Goal: Complete application form

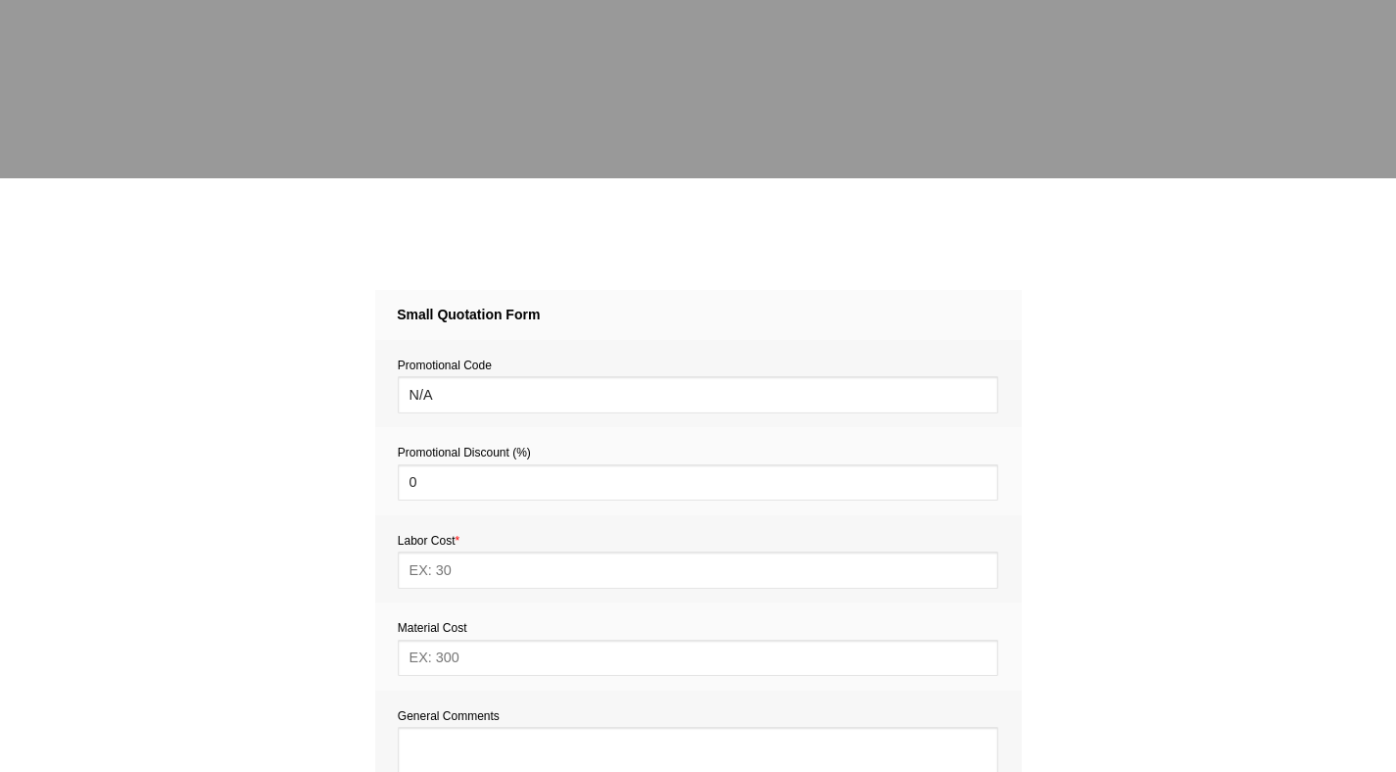
scroll to position [536, 0]
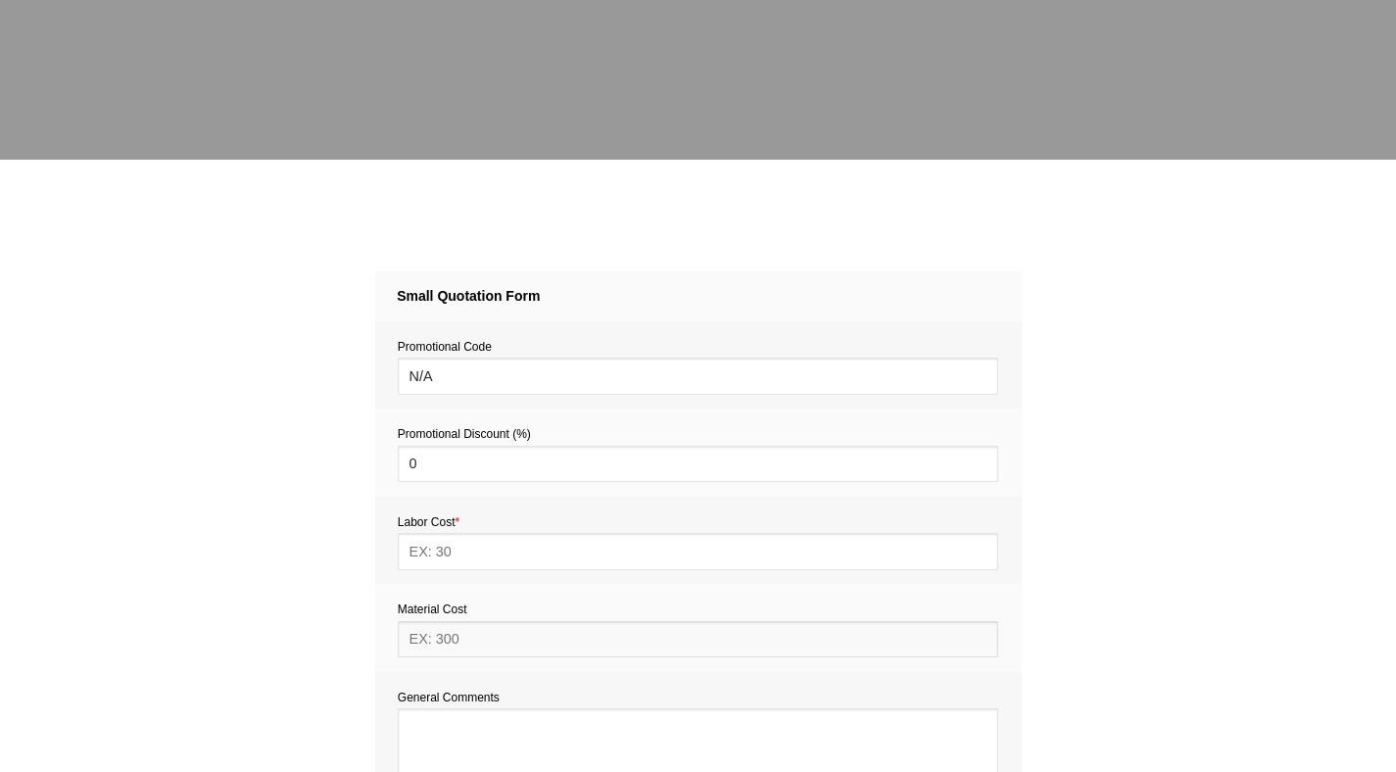
click at [483, 641] on input "text" at bounding box center [698, 639] width 601 height 36
click at [466, 552] on input "text" at bounding box center [698, 551] width 601 height 36
type input "154"
click at [428, 715] on textarea at bounding box center [698, 771] width 601 height 127
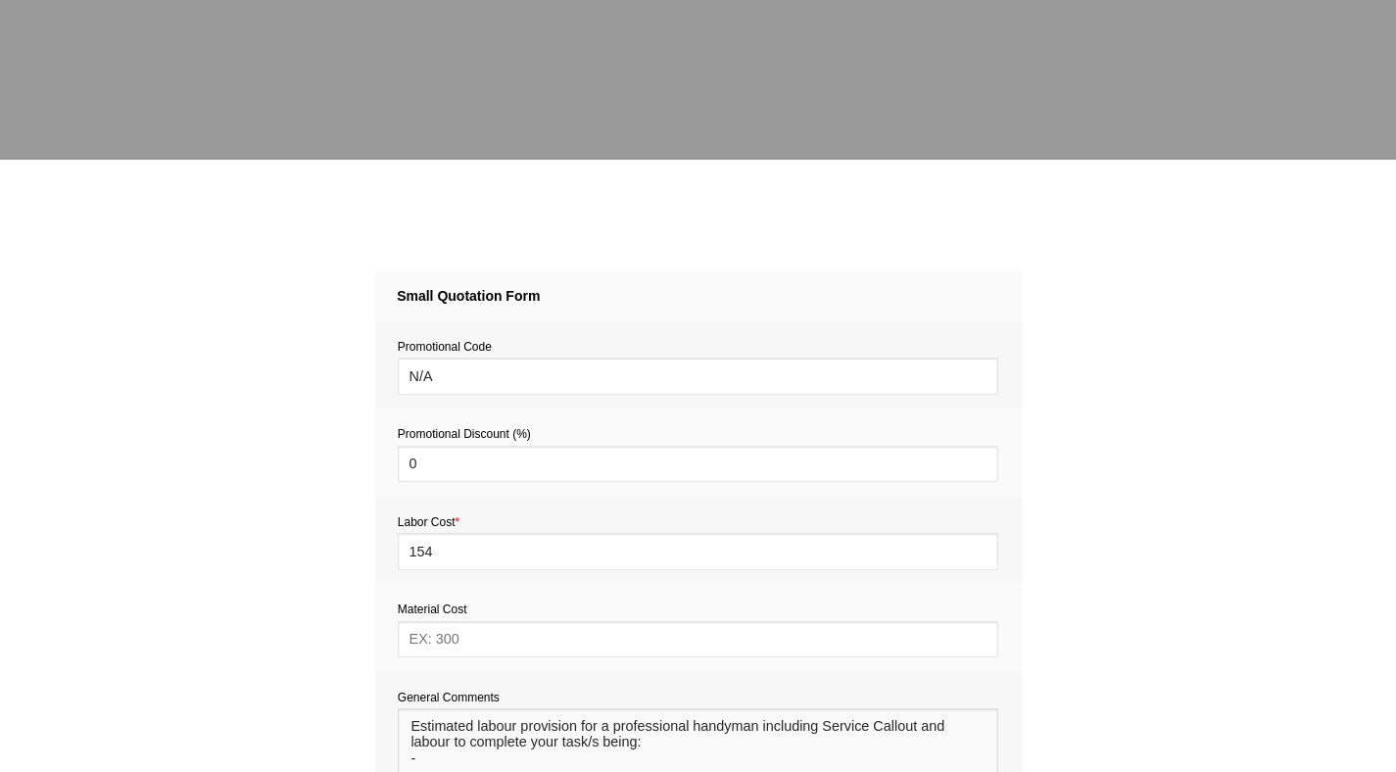
paste textarea "a single flatpack to be built please, it is a [DEMOGRAPHIC_DATA] Dryer Stand"
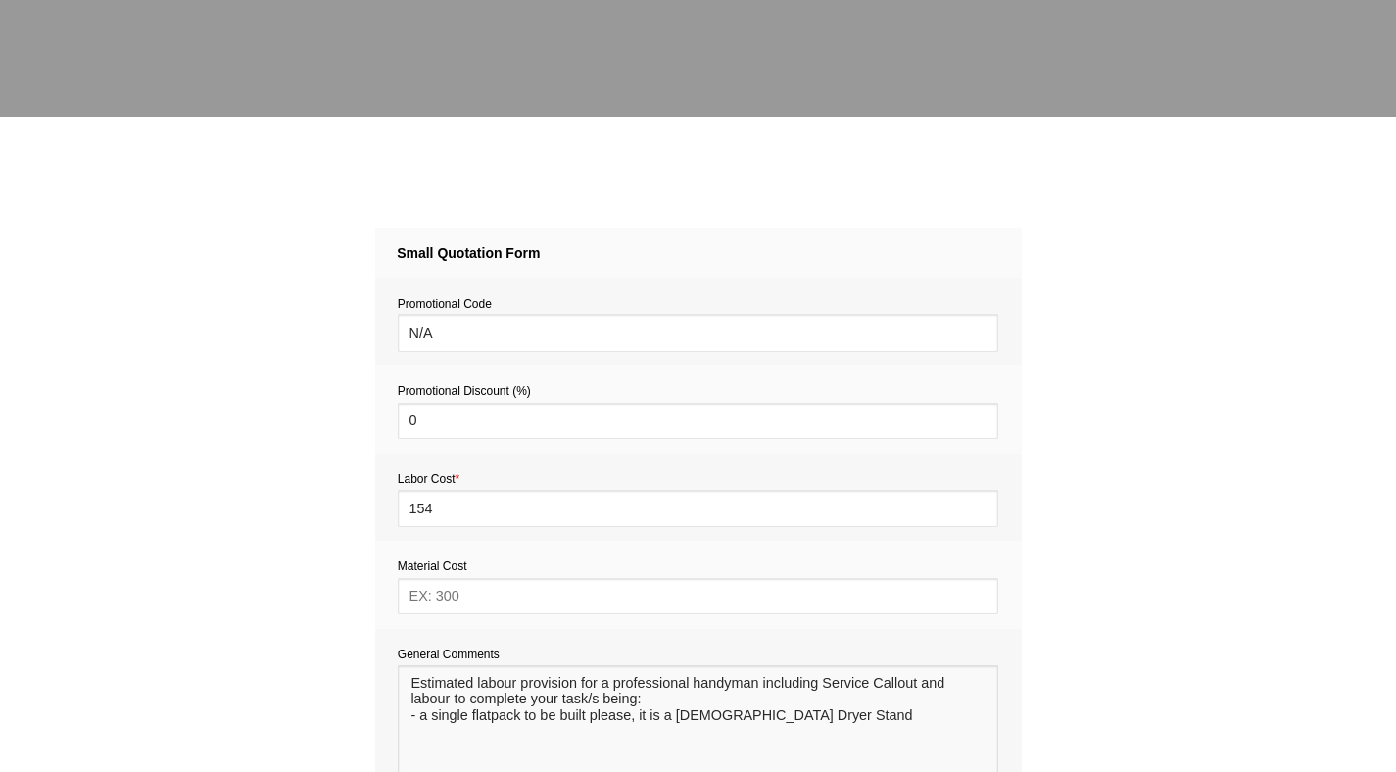
scroll to position [582, 0]
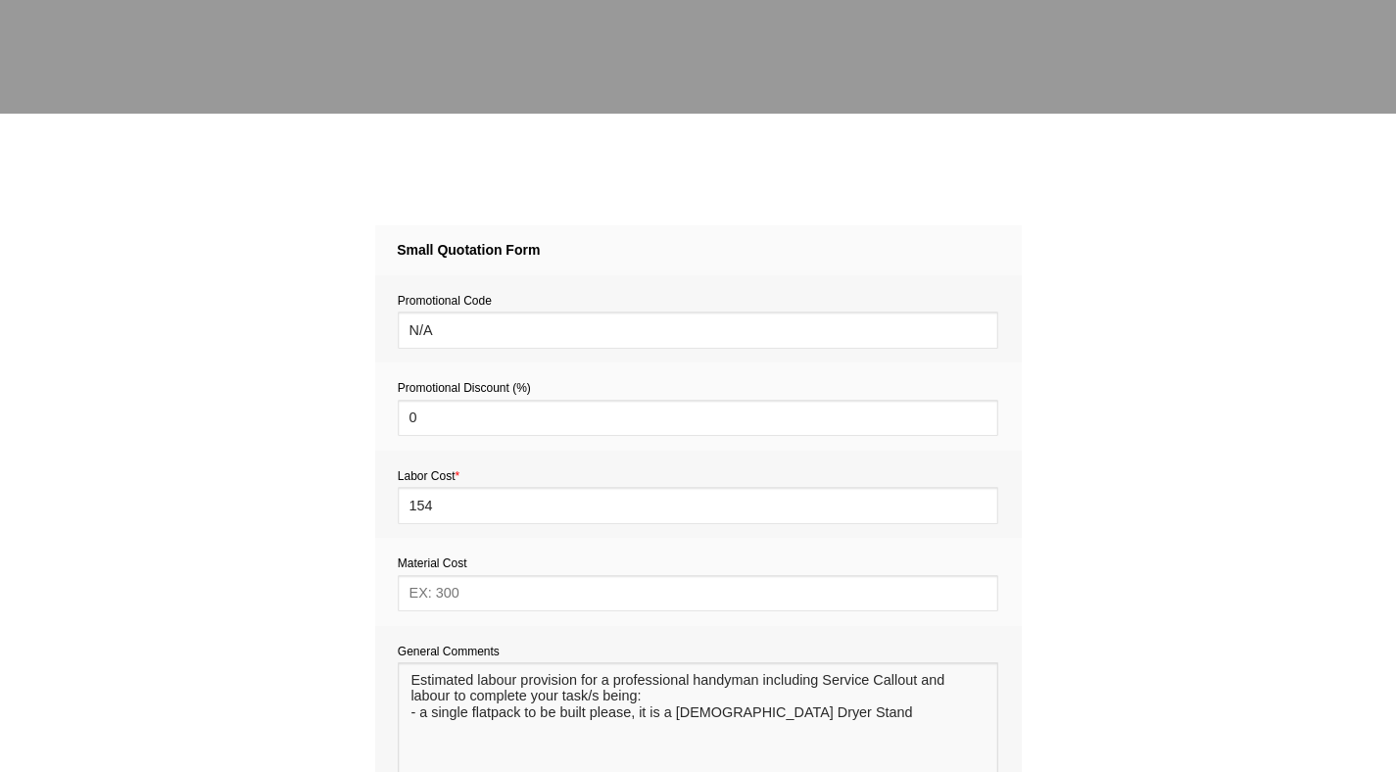
click at [422, 718] on textarea at bounding box center [698, 725] width 601 height 127
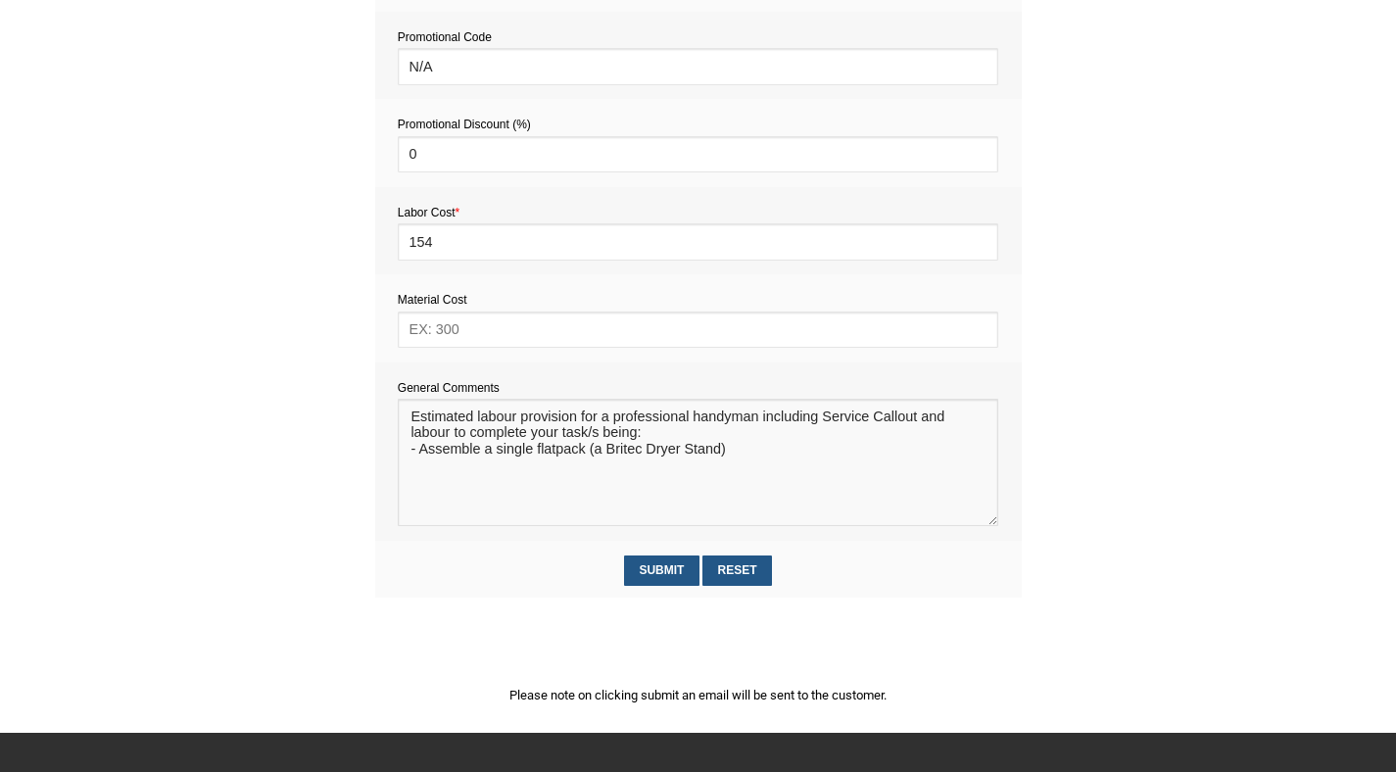
scroll to position [843, 0]
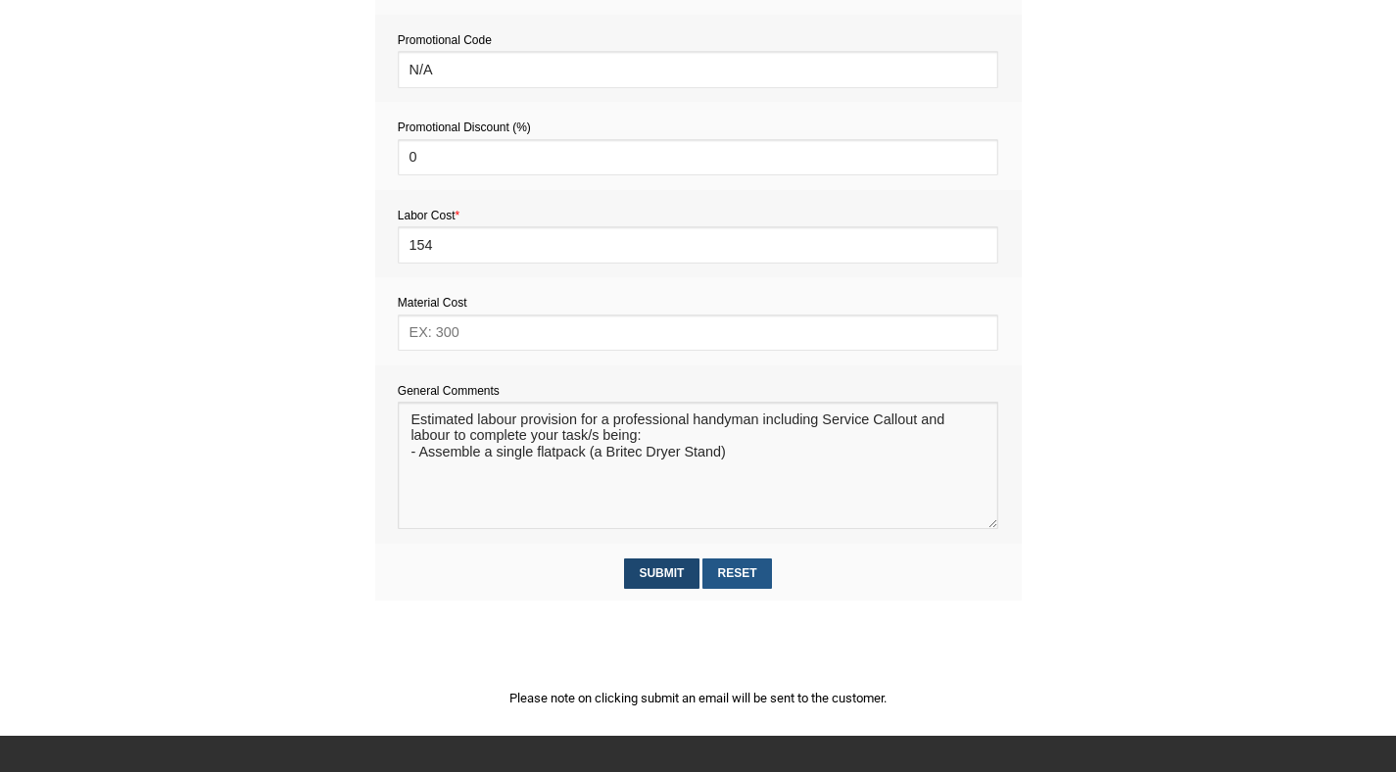
type textarea "Estimated labour provision for a professional handyman including Service Callou…"
click at [666, 579] on input "Submit" at bounding box center [661, 573] width 75 height 30
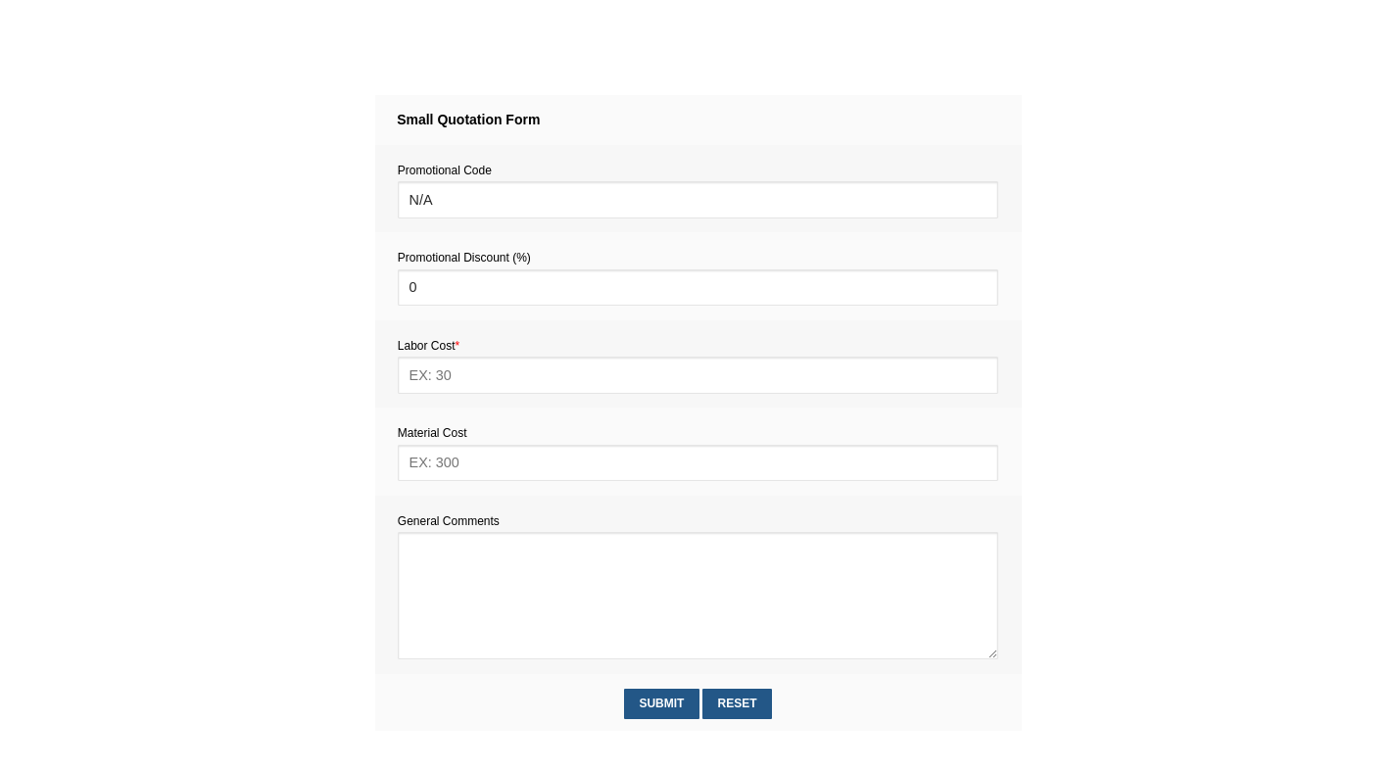
scroll to position [724, 0]
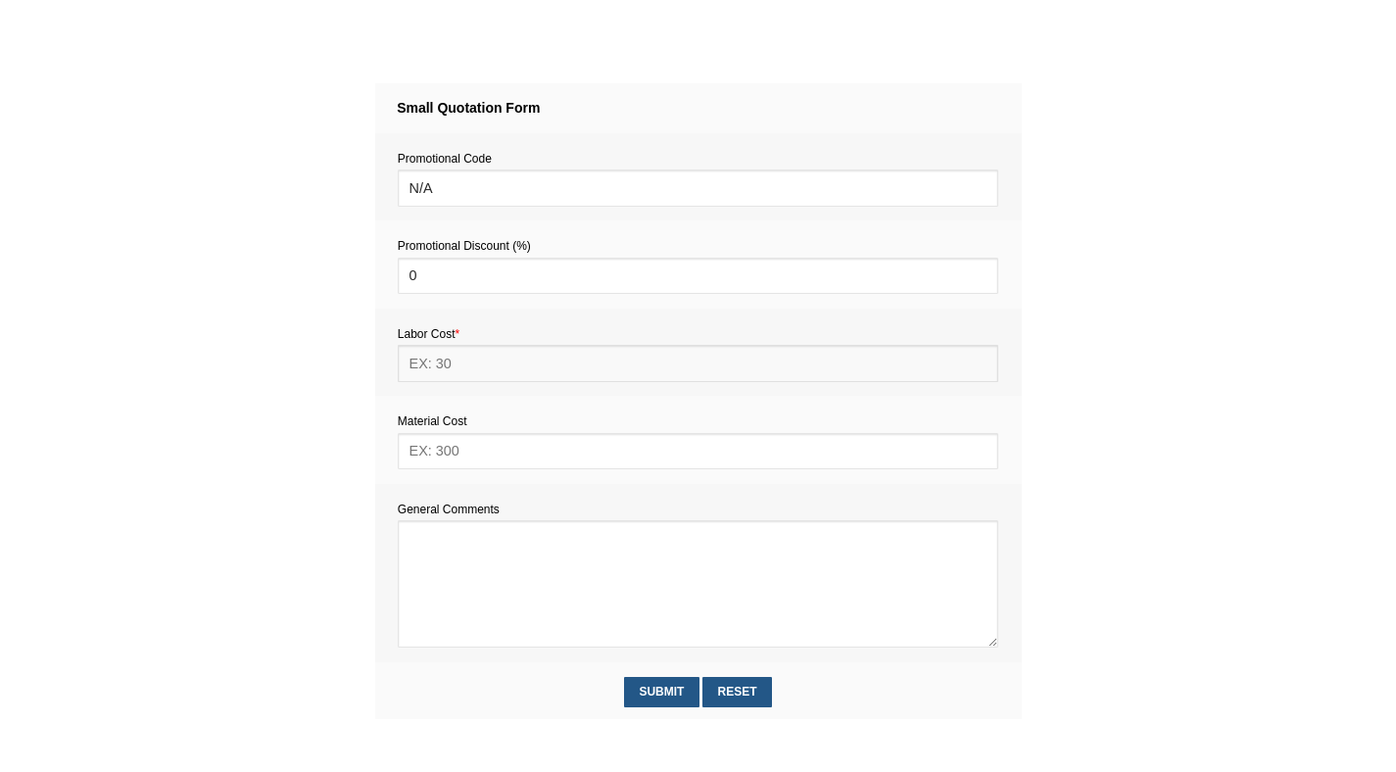
click at [457, 371] on input "text" at bounding box center [698, 363] width 601 height 36
type input "154"
click at [427, 530] on textarea at bounding box center [698, 583] width 601 height 127
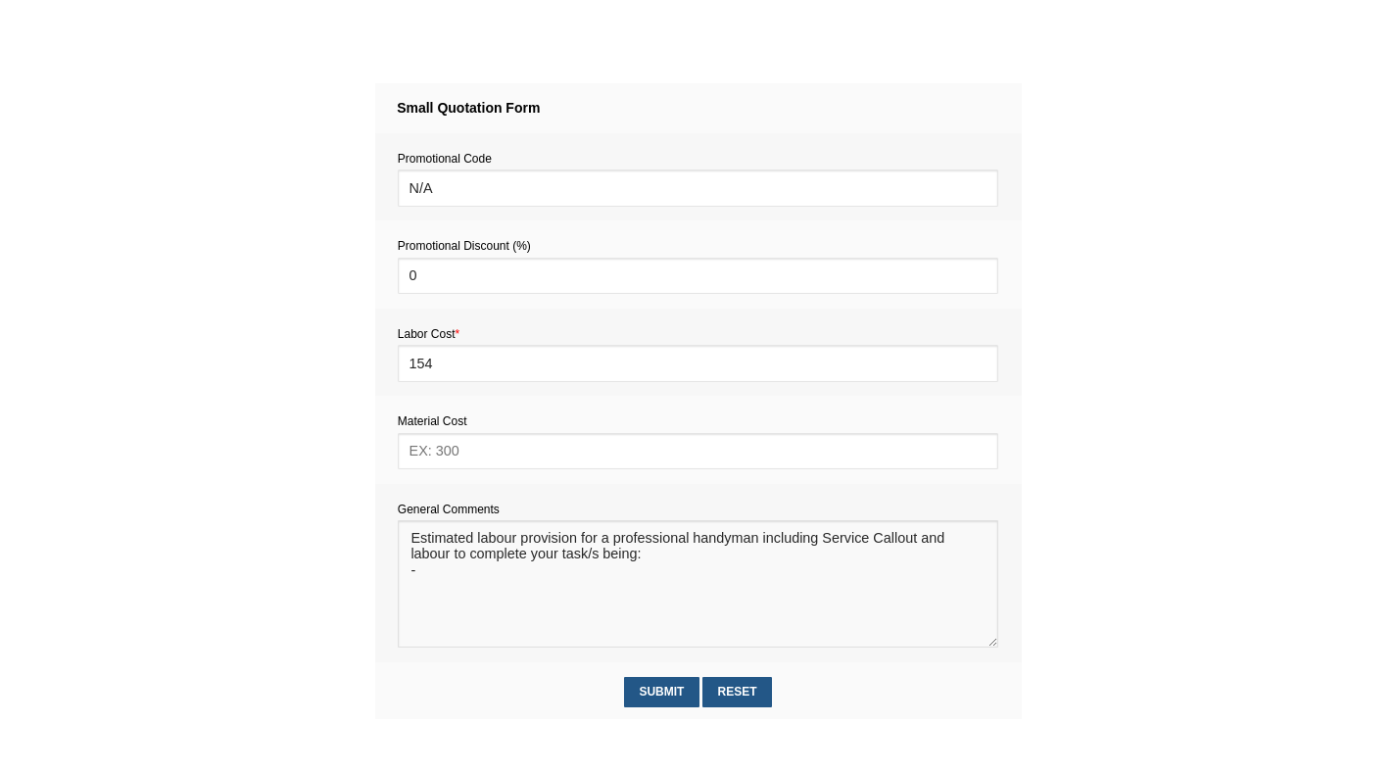
paste textarea "sit/stand desk that we got from IKEA"
click at [659, 578] on textarea at bounding box center [698, 583] width 601 height 127
type textarea "Estimated labour provision for a professional handyman including Service Callou…"
click at [654, 696] on input "Submit" at bounding box center [661, 692] width 75 height 30
